Goal: Obtain resource: Obtain resource

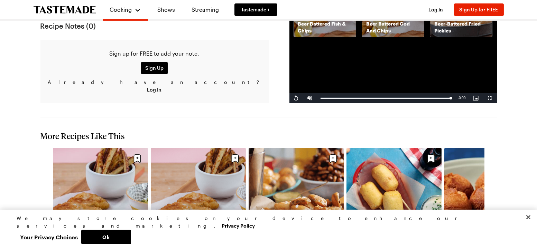
scroll to position [760, 0]
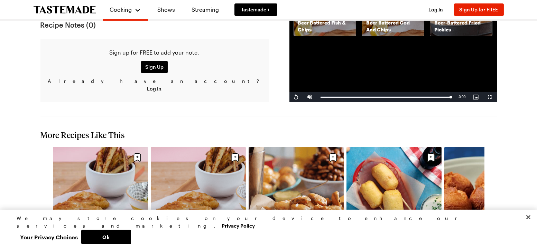
click at [493, 215] on icon "navigate to next item" at bounding box center [493, 218] width 7 height 7
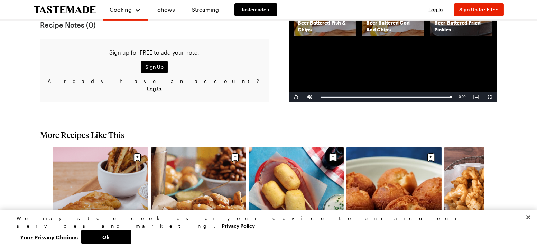
click at [490, 215] on icon "navigate to next item" at bounding box center [493, 218] width 7 height 7
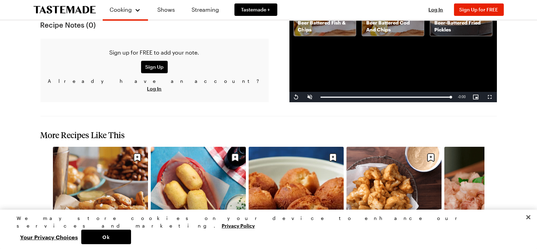
click at [490, 215] on icon "navigate to next item" at bounding box center [493, 218] width 7 height 7
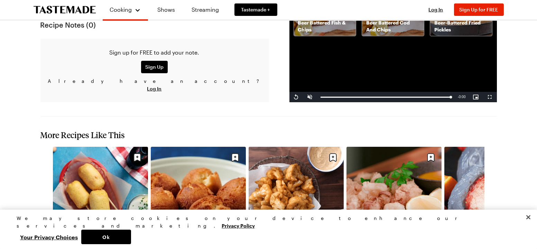
click at [490, 215] on icon "navigate to next item" at bounding box center [493, 218] width 7 height 7
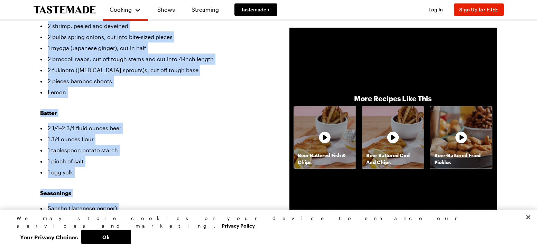
scroll to position [227, 0]
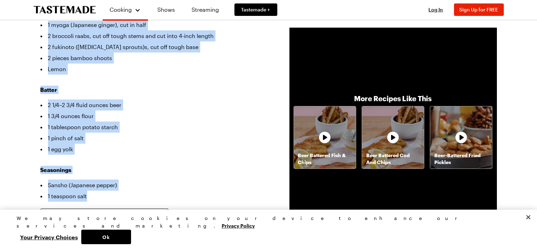
drag, startPoint x: 41, startPoint y: 38, endPoint x: 210, endPoint y: 178, distance: 219.6
click at [210, 178] on article "Japanese Beer-Battered Frito Misto These tasty beer-battered fish, shrimp and v…" at bounding box center [268, 237] width 456 height 795
copy article "Japanese Beer-Battered Frito Misto These tasty beer-battered fish, shrimp and v…"
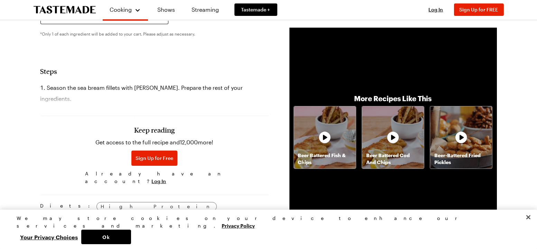
scroll to position [435, 0]
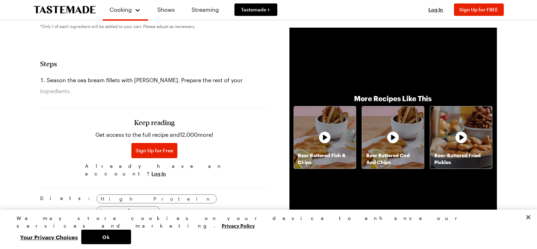
click at [125, 131] on p "Get access to the full recipe and 12,000 more!" at bounding box center [154, 135] width 118 height 8
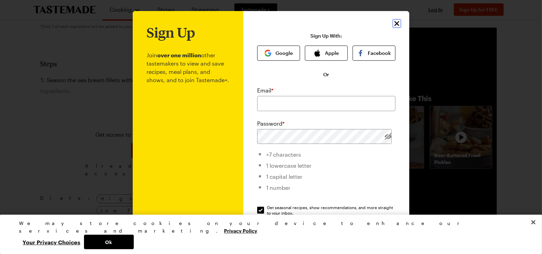
click at [394, 22] on icon "Close" at bounding box center [396, 23] width 5 height 5
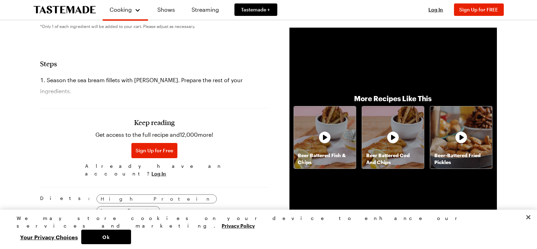
click at [162, 84] on div "Keep reading Get access to the full recipe and 12,000 more! Sign Up for Free Al…" at bounding box center [154, 132] width 228 height 96
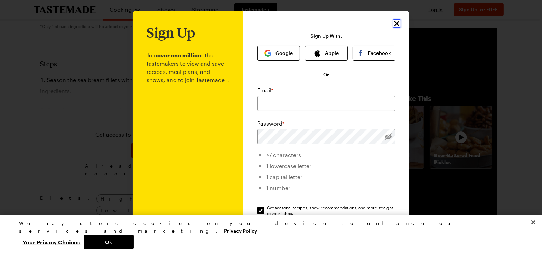
drag, startPoint x: 394, startPoint y: 22, endPoint x: 370, endPoint y: 26, distance: 24.2
click at [393, 22] on icon "Close" at bounding box center [397, 23] width 8 height 8
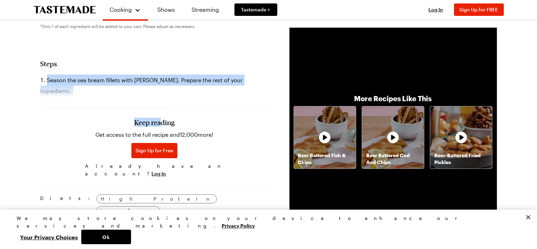
drag, startPoint x: 40, startPoint y: 63, endPoint x: 160, endPoint y: 86, distance: 122.1
click at [160, 86] on section "Steps Season the sea bream fillets with salt. Prepare the rest of your ingredie…" at bounding box center [154, 119] width 228 height 121
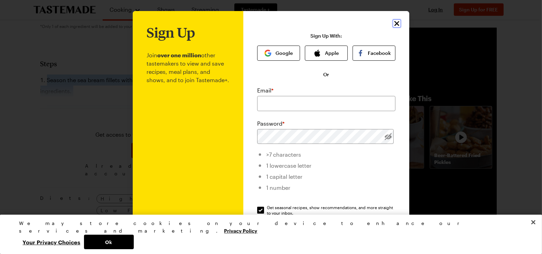
click at [395, 22] on icon "Close" at bounding box center [396, 23] width 5 height 5
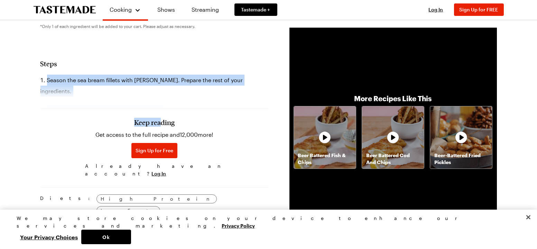
copy section "Season the sea bream fillets with [PERSON_NAME]. Prepare the rest of your ingre…"
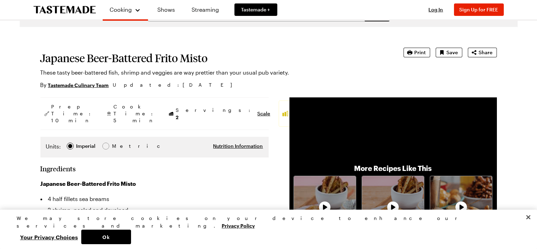
scroll to position [0, 0]
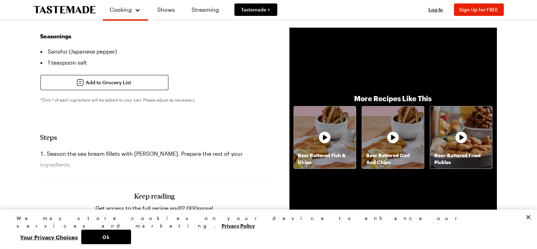
scroll to position [380, 0]
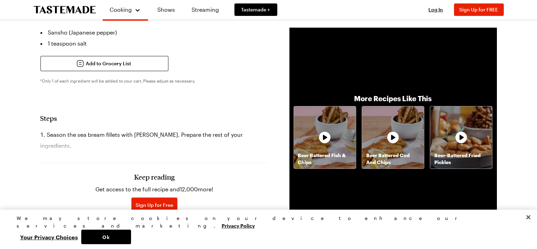
click at [155, 173] on h3 "Keep reading" at bounding box center [154, 177] width 40 height 8
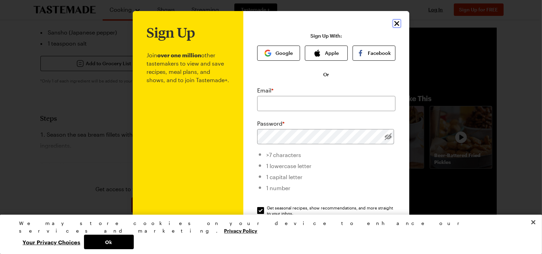
click at [393, 22] on icon "Close" at bounding box center [397, 23] width 8 height 8
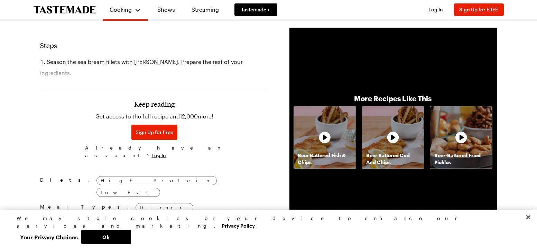
scroll to position [449, 0]
